Goal: Navigation & Orientation: Find specific page/section

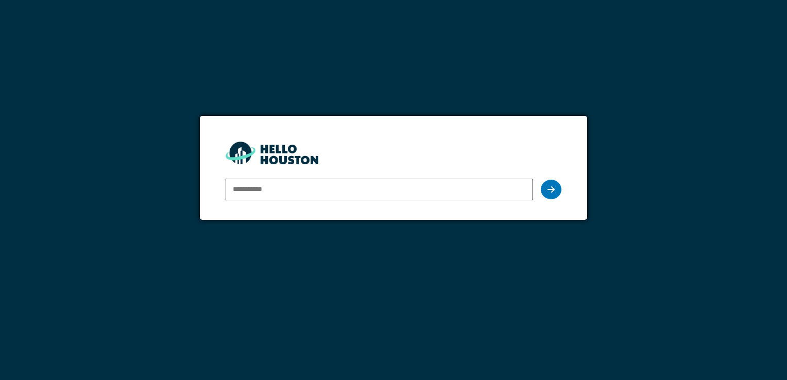
click at [283, 195] on input "email" at bounding box center [379, 190] width 306 height 22
type input "**********"
click at [553, 195] on div at bounding box center [551, 190] width 21 height 20
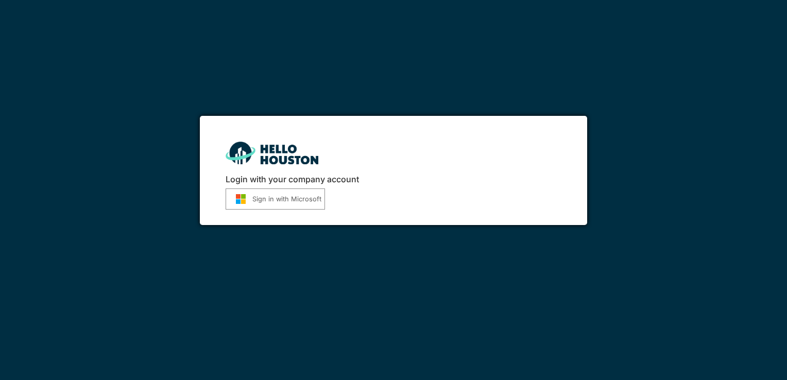
click at [269, 198] on button "Sign in with Microsoft" at bounding box center [275, 198] width 99 height 21
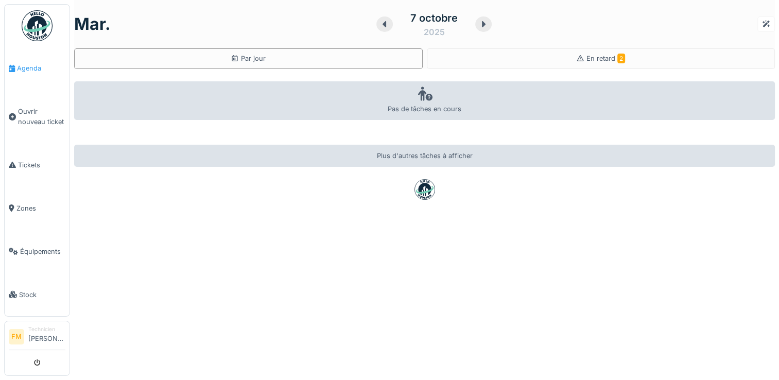
click at [39, 68] on span "Agenda" at bounding box center [41, 68] width 48 height 10
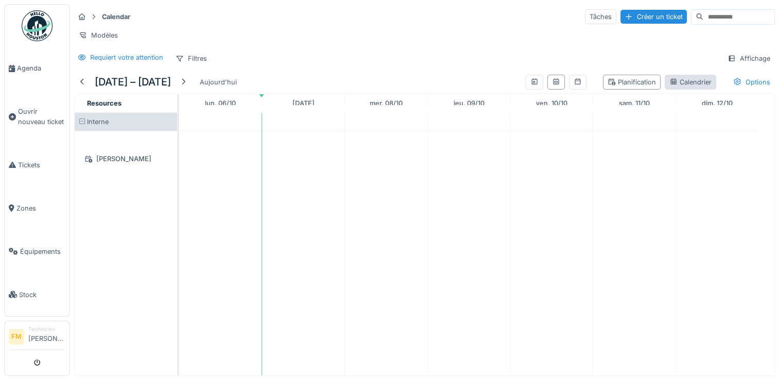
click at [670, 84] on icon at bounding box center [673, 81] width 6 height 6
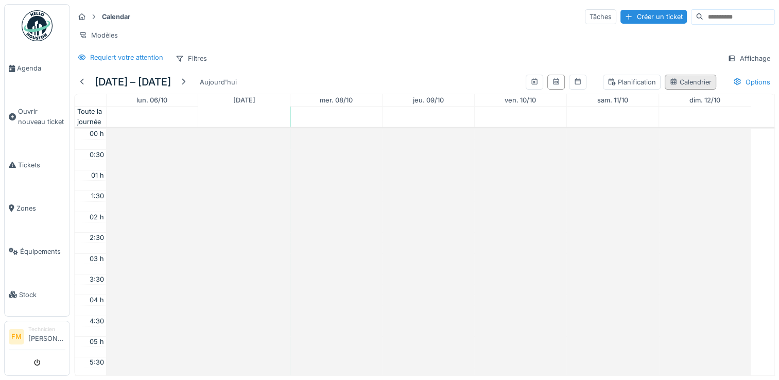
scroll to position [247, 0]
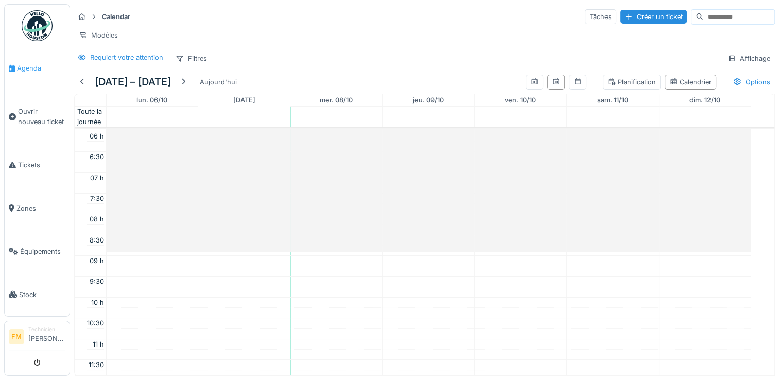
click at [42, 68] on span "Agenda" at bounding box center [41, 68] width 48 height 10
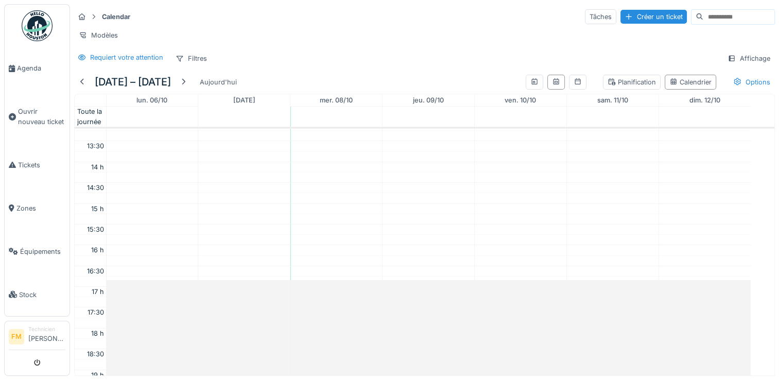
scroll to position [618, 0]
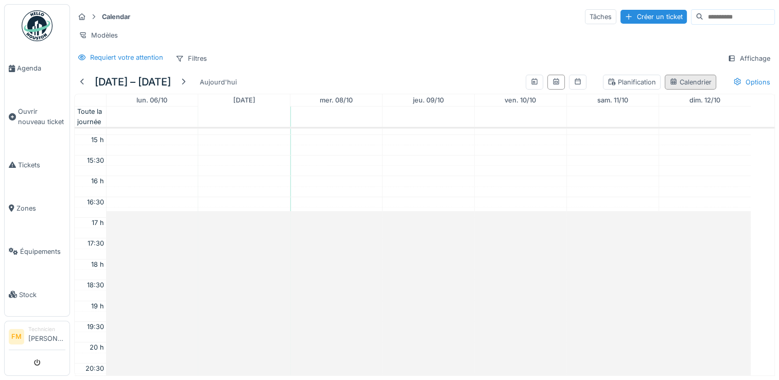
click at [680, 87] on div "Calendrier" at bounding box center [690, 82] width 42 height 10
click at [676, 87] on div "Calendrier" at bounding box center [690, 82] width 42 height 10
click at [675, 87] on div "Calendrier" at bounding box center [690, 82] width 42 height 10
click at [22, 65] on span "Agenda" at bounding box center [41, 68] width 48 height 10
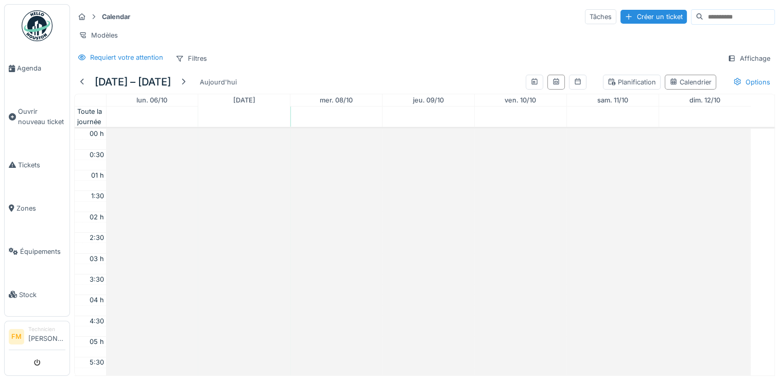
scroll to position [247, 0]
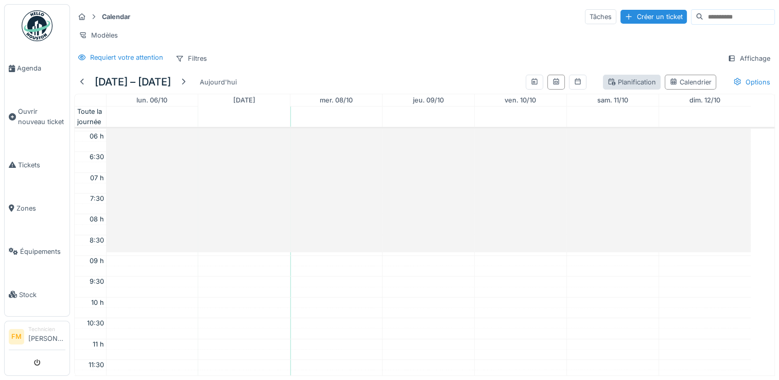
click at [620, 87] on div "Planification" at bounding box center [632, 82] width 48 height 10
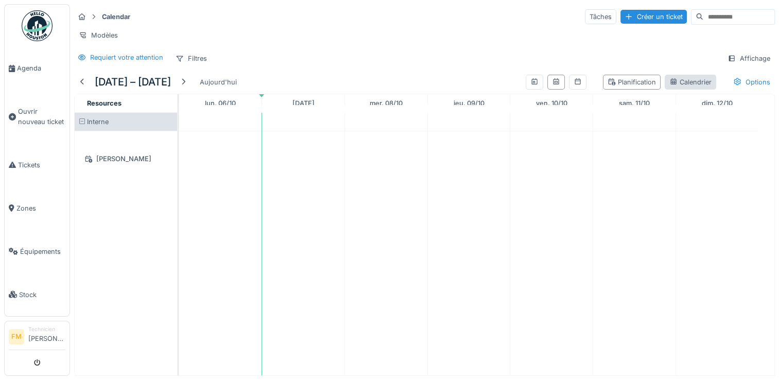
click at [669, 87] on div "Calendrier" at bounding box center [690, 82] width 42 height 10
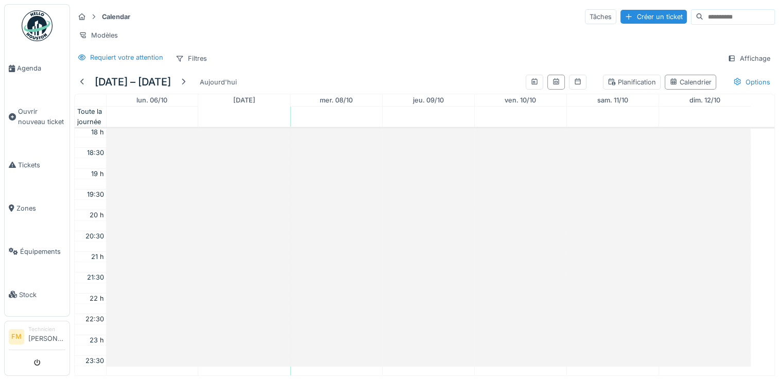
scroll to position [756, 0]
click at [575, 84] on icon at bounding box center [578, 81] width 6 height 6
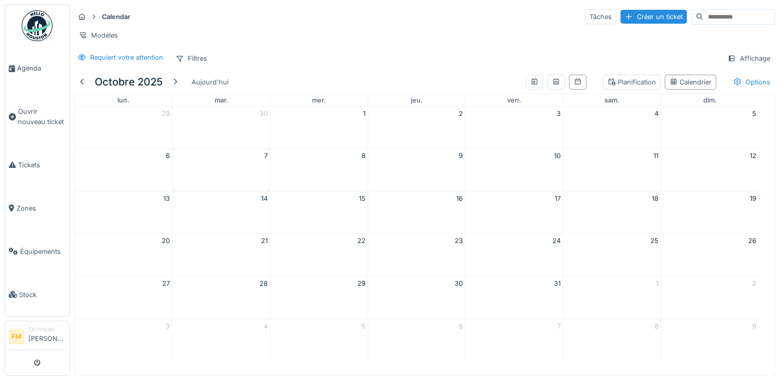
scroll to position [0, 0]
click at [18, 160] on span "Tickets" at bounding box center [41, 165] width 47 height 10
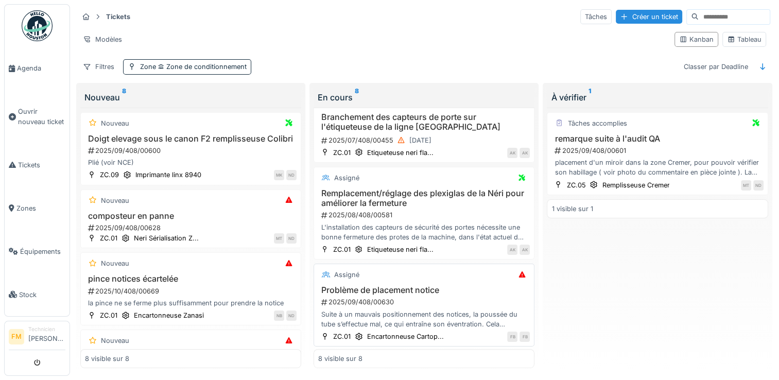
scroll to position [446, 0]
click at [39, 359] on button "submit" at bounding box center [37, 362] width 20 height 17
